Goal: Task Accomplishment & Management: Manage account settings

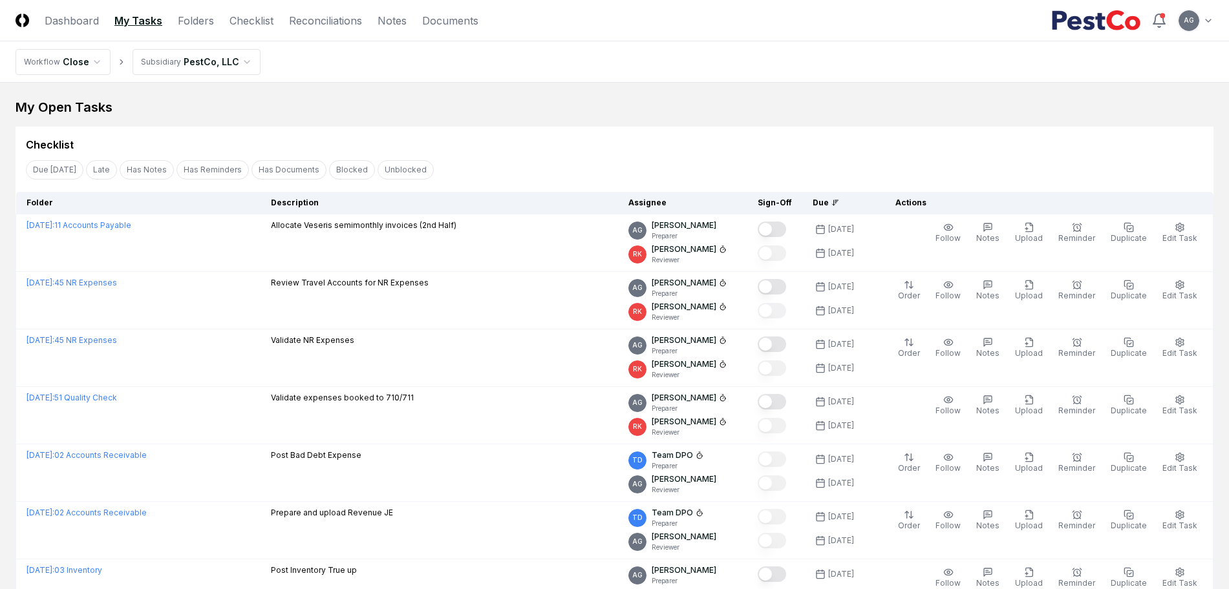
click at [227, 23] on nav "CloseCore Dashboard My Tasks Folders Checklist Reconciliations Notes Documents" at bounding box center [247, 21] width 463 height 16
click at [241, 18] on link "Checklist" at bounding box center [251, 21] width 44 height 16
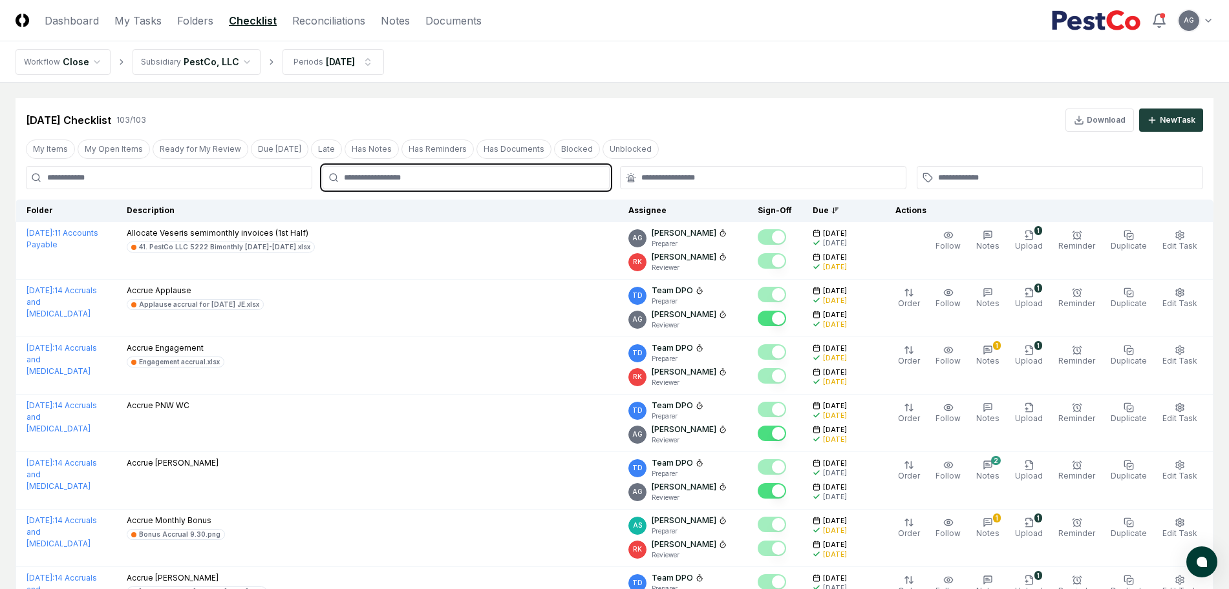
click at [476, 178] on input "text" at bounding box center [472, 178] width 257 height 12
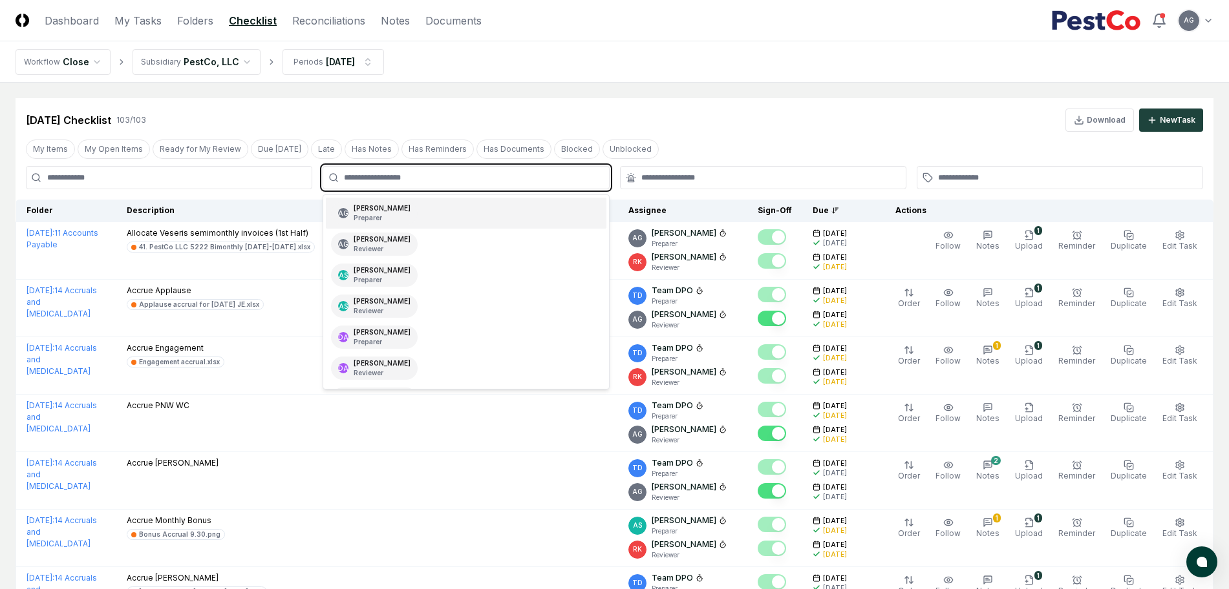
click at [472, 213] on div "AG Angelique Cotez Garcia Preparer" at bounding box center [466, 213] width 280 height 31
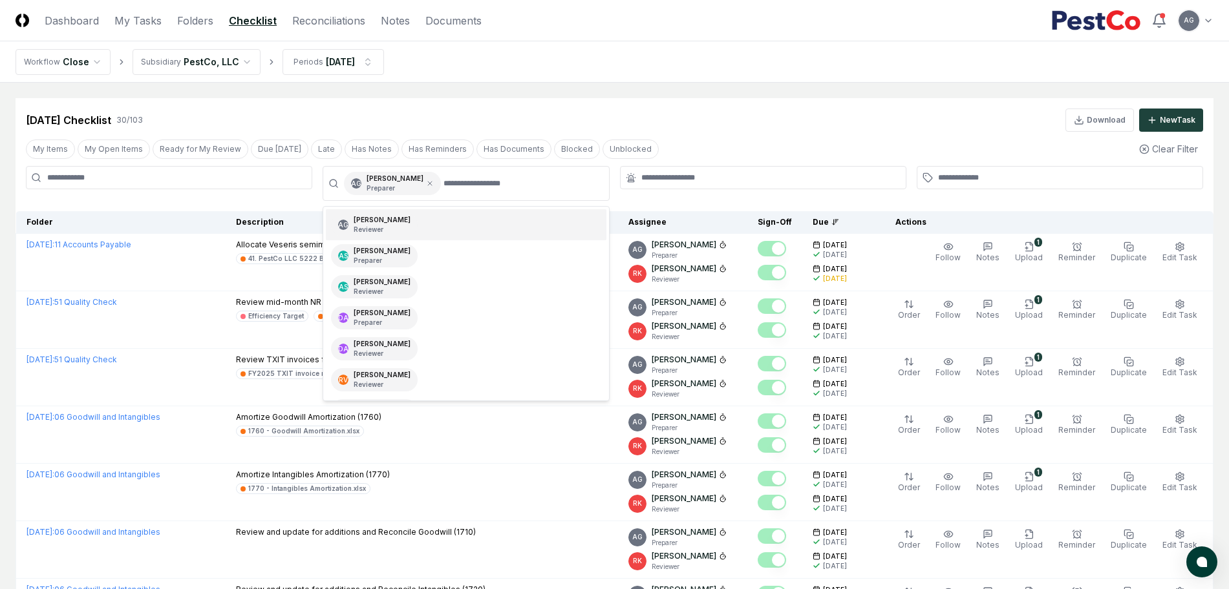
click at [589, 67] on nav "Workflow Close Subsidiary PestCo, LLC Periods Sep 2025" at bounding box center [614, 61] width 1229 height 41
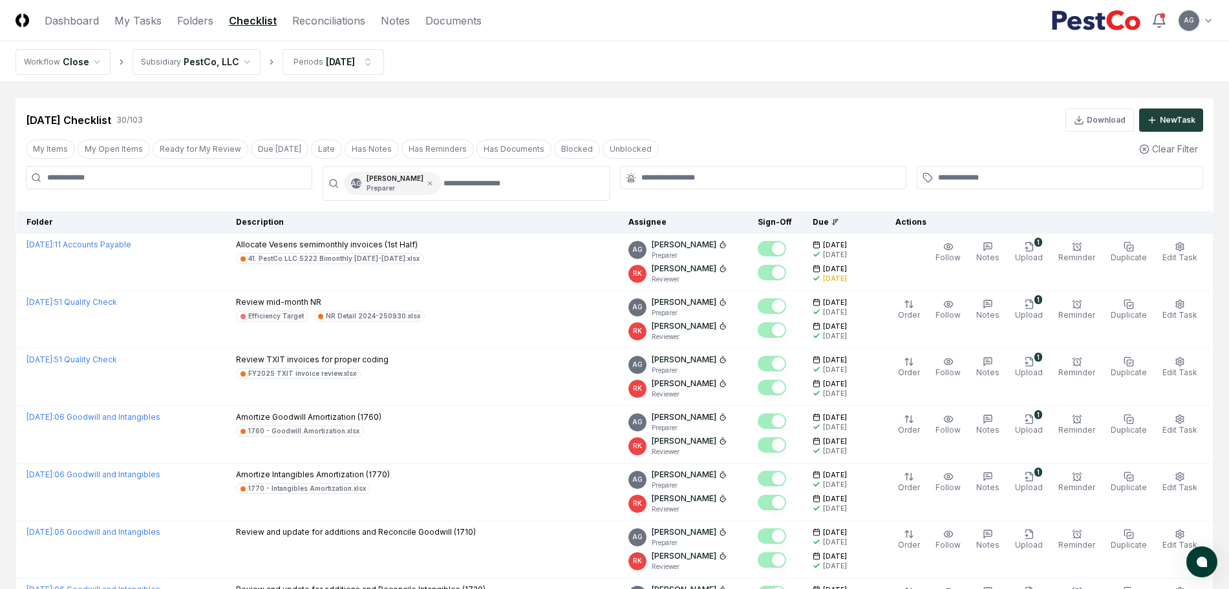
click at [659, 169] on div at bounding box center [763, 177] width 286 height 23
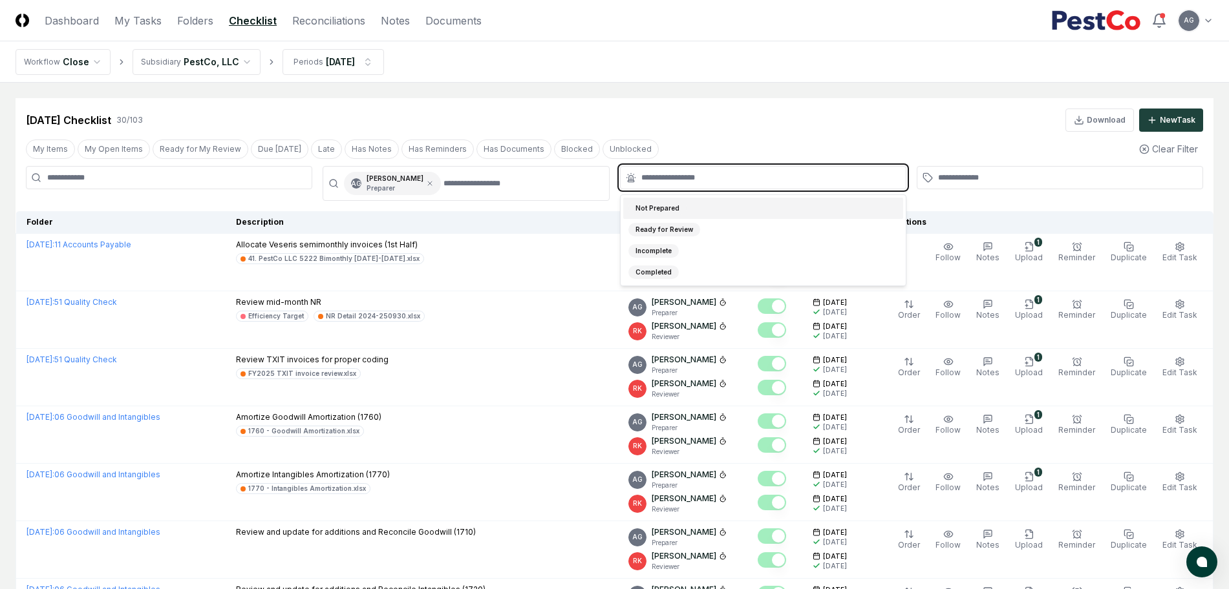
click at [659, 173] on input "text" at bounding box center [769, 178] width 257 height 12
click at [668, 204] on div "Not Prepared" at bounding box center [657, 209] width 58 height 14
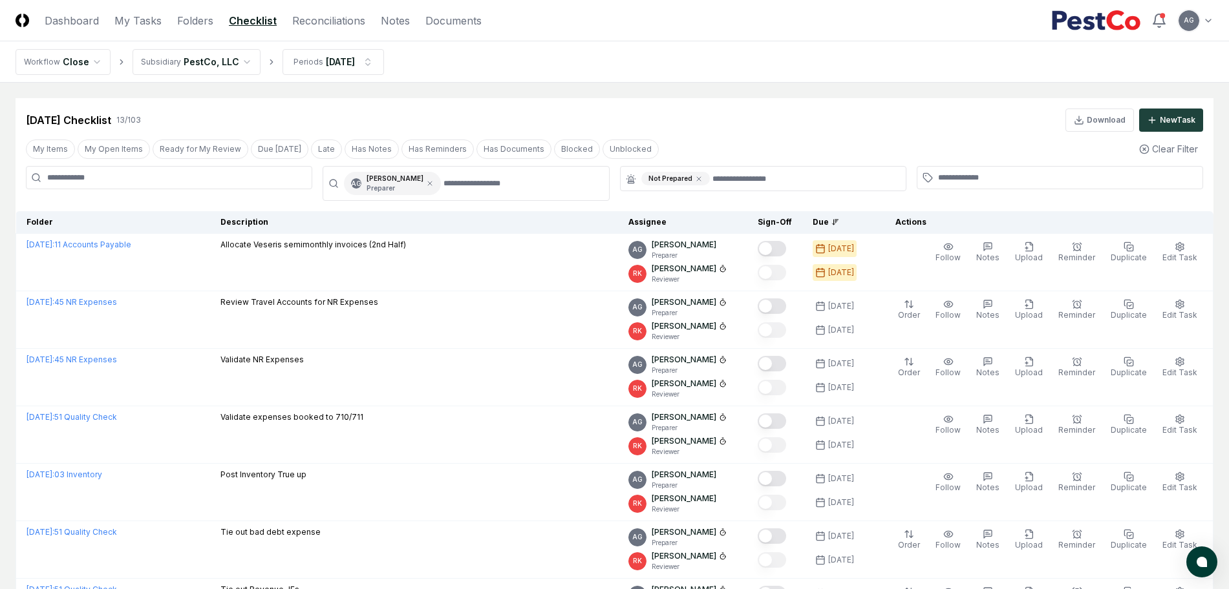
click at [663, 109] on div "[DATE] Checklist 13 / 103 Download New Task" at bounding box center [614, 120] width 1177 height 23
click at [441, 178] on div "AG Angelique Cotez Garcia Preparer" at bounding box center [392, 183] width 97 height 23
click at [434, 185] on icon at bounding box center [430, 184] width 8 height 8
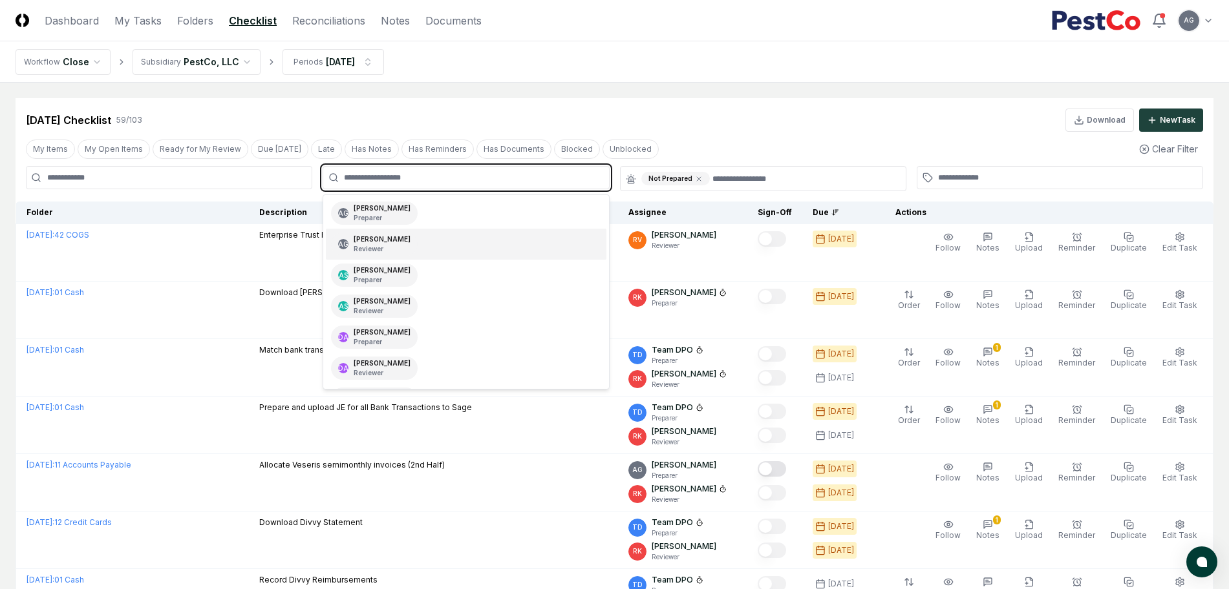
click at [444, 182] on input "text" at bounding box center [472, 178] width 257 height 12
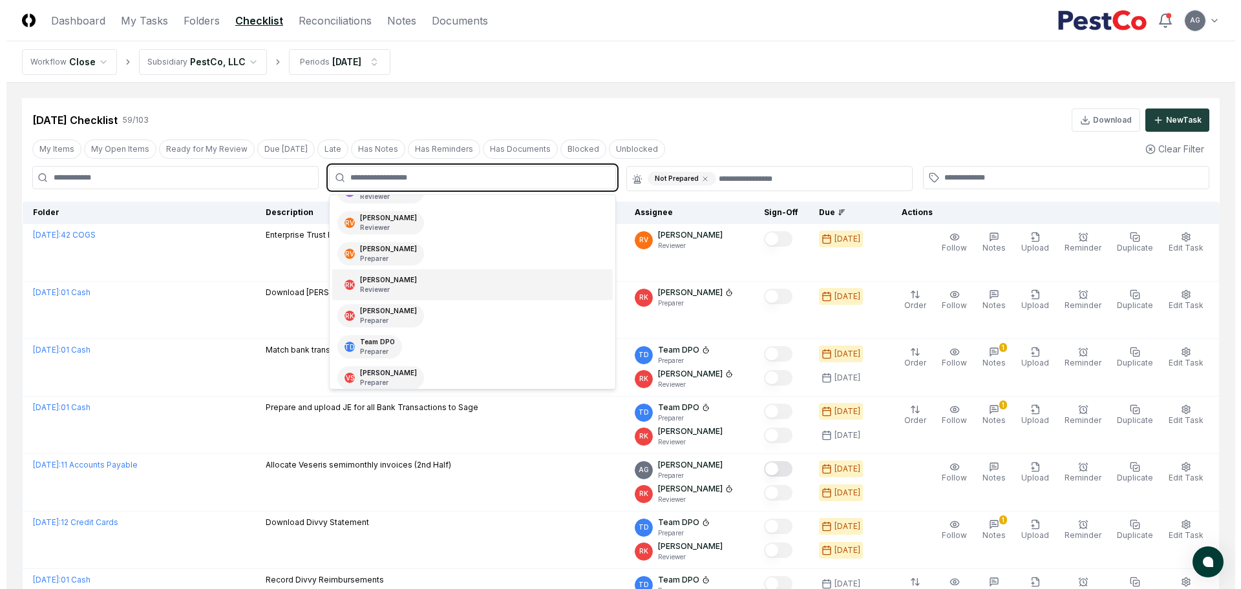
scroll to position [184, 0]
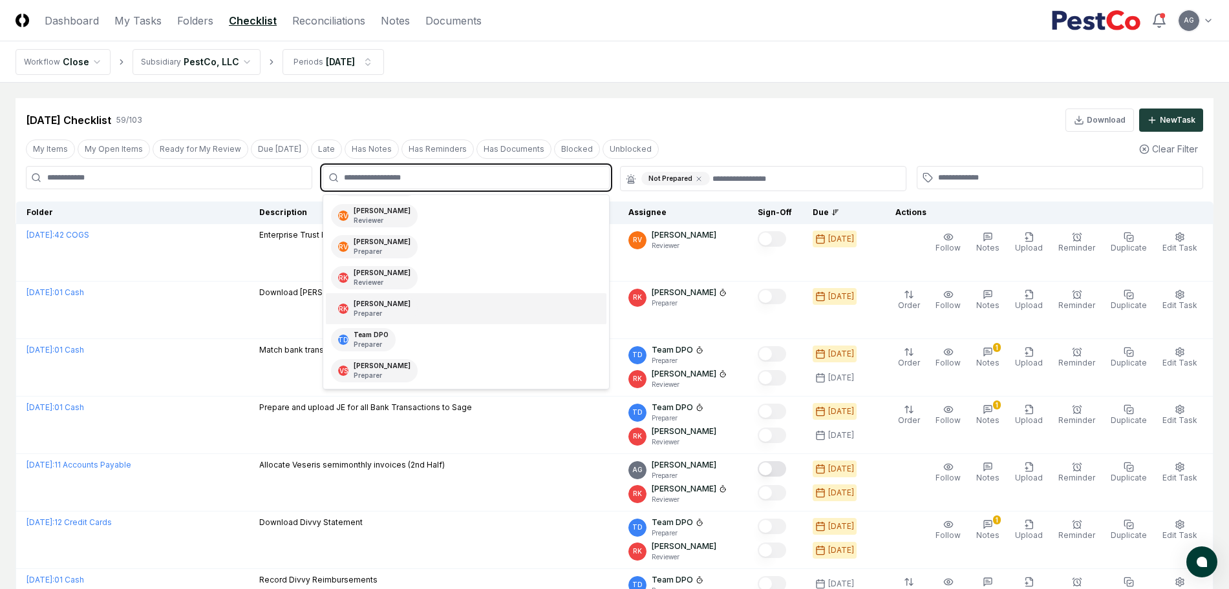
click at [426, 314] on div "RK Ryan Klapper Preparer" at bounding box center [466, 308] width 280 height 31
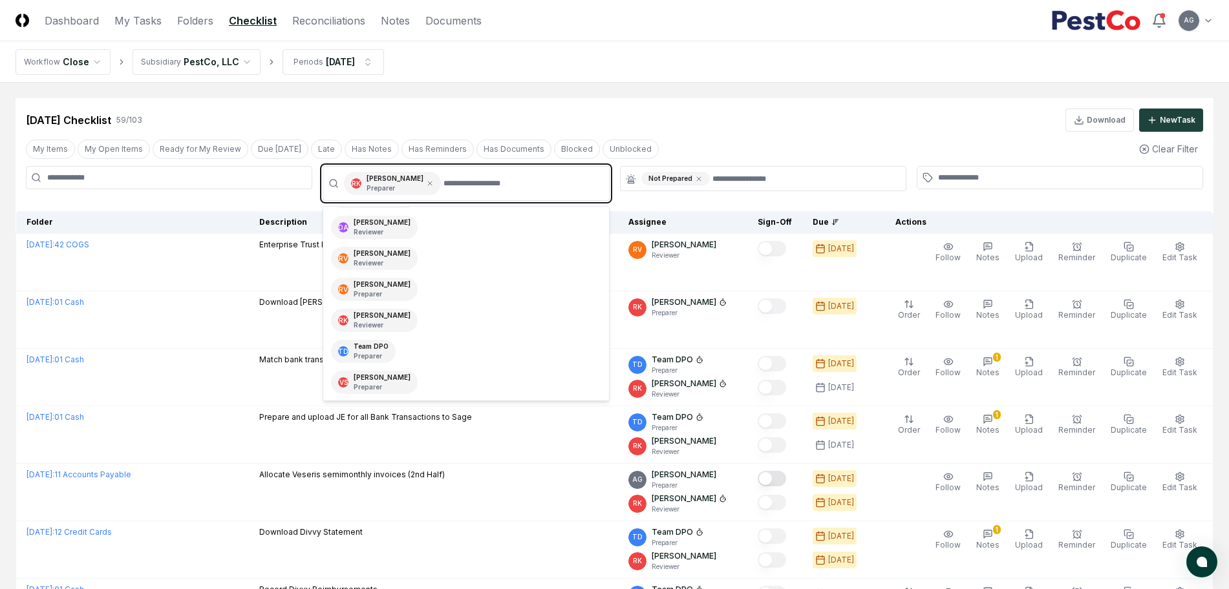
scroll to position [153, 0]
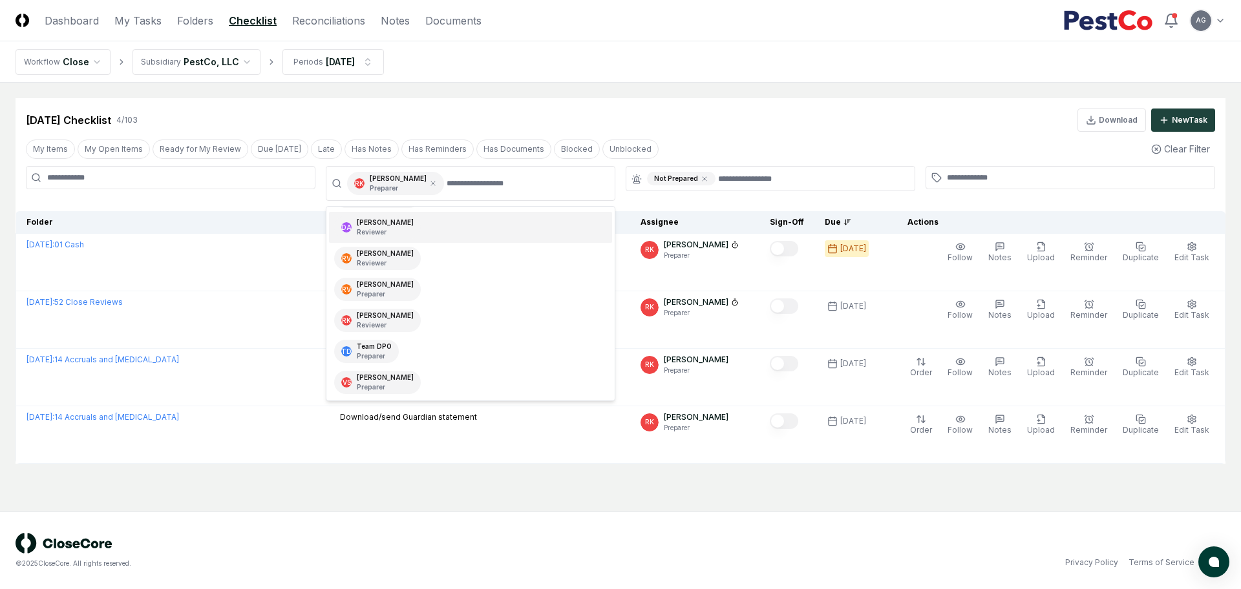
click at [738, 78] on nav "Workflow Close Subsidiary PestCo, LLC Periods Sep 2025" at bounding box center [620, 61] width 1241 height 41
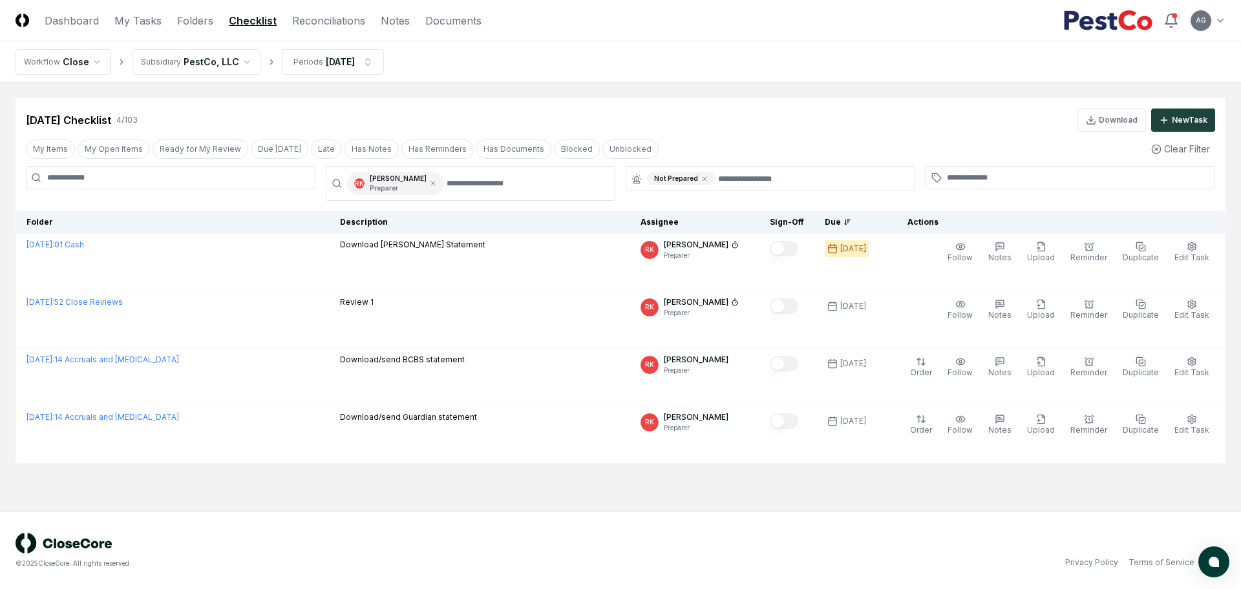
click at [744, 514] on div "© 2025 CloseCore. All rights reserved. Privacy Policy Terms of Service" at bounding box center [620, 551] width 1241 height 78
click at [674, 111] on div "Sep 2025 Checklist 4 / 103 Download New Task" at bounding box center [620, 120] width 1189 height 23
click at [767, 487] on main "Cancel Reassign Sep 2025 Checklist 4 / 103 Download New Task My Items My Open I…" at bounding box center [620, 297] width 1241 height 429
click at [429, 181] on icon at bounding box center [433, 184] width 8 height 8
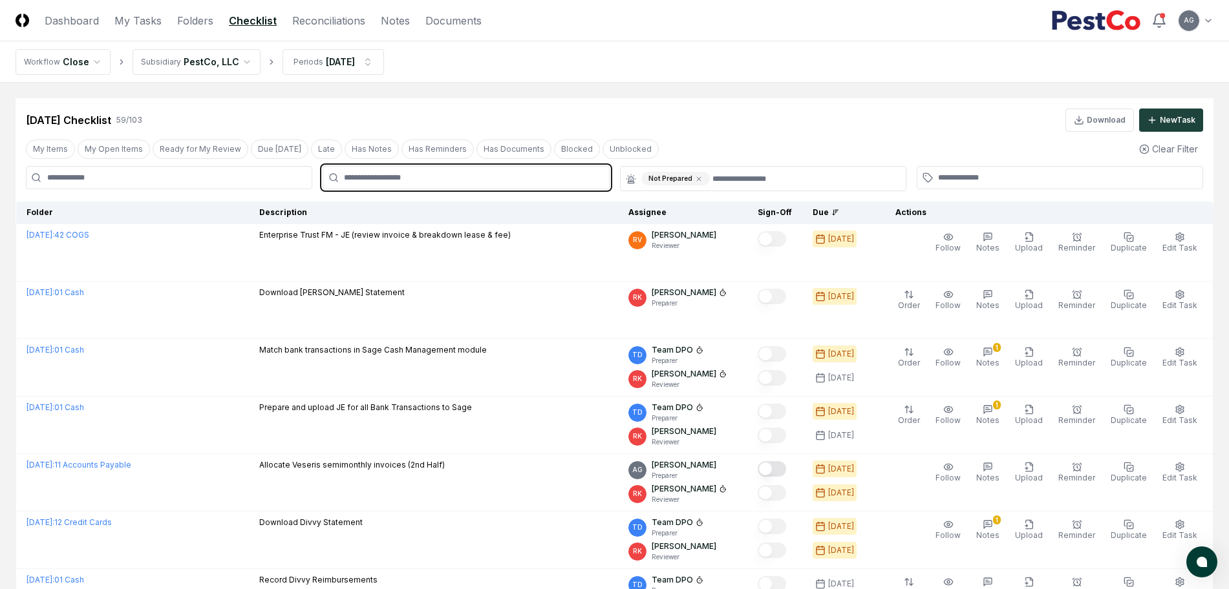
click at [417, 181] on input "text" at bounding box center [472, 178] width 257 height 12
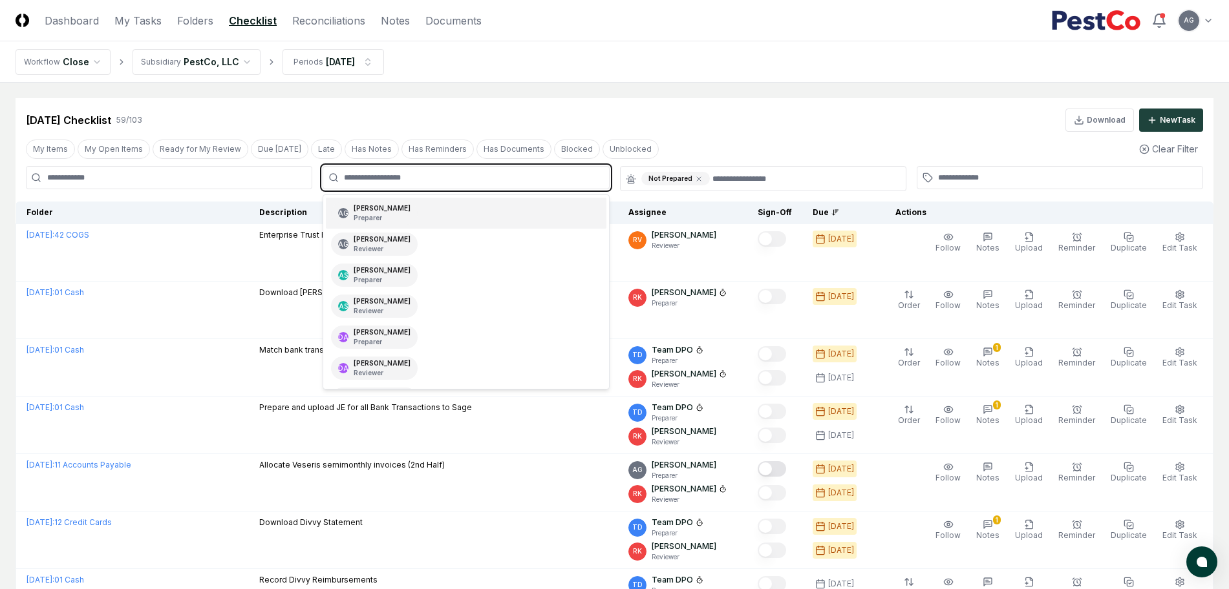
click at [417, 216] on div "AG Angelique Cotez Garcia Preparer" at bounding box center [374, 213] width 87 height 23
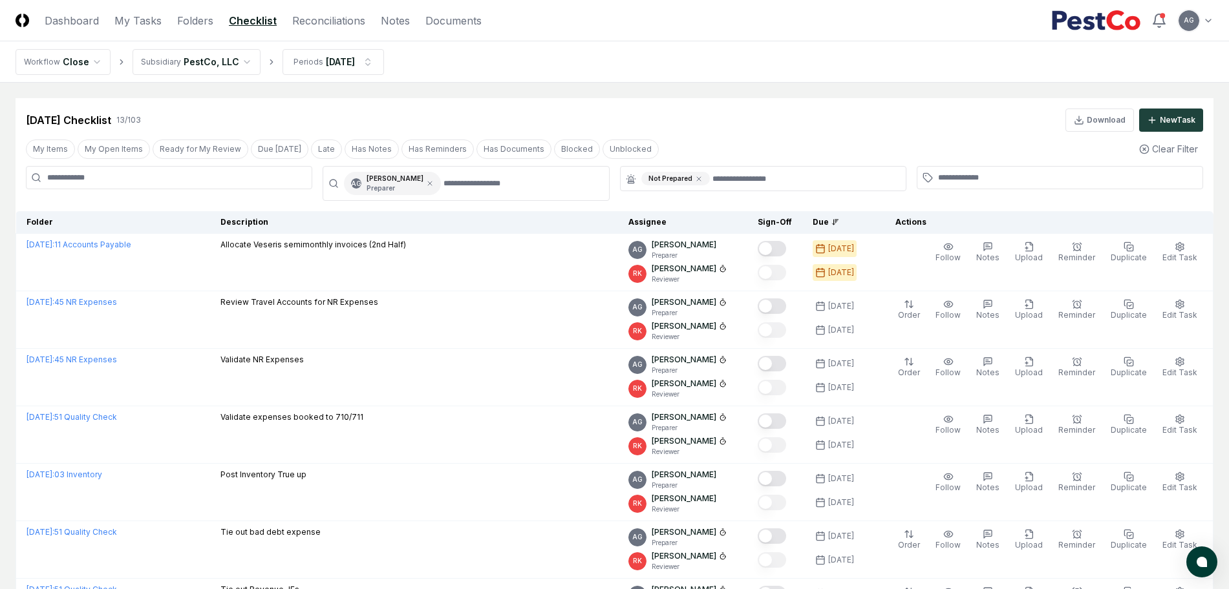
click at [598, 74] on nav "Workflow Close Subsidiary PestCo, LLC Periods Sep 2025" at bounding box center [614, 61] width 1229 height 41
click at [854, 101] on div "[DATE] Checklist 13 / 103 Download New Task" at bounding box center [615, 115] width 1198 height 34
